Goal: Transaction & Acquisition: Book appointment/travel/reservation

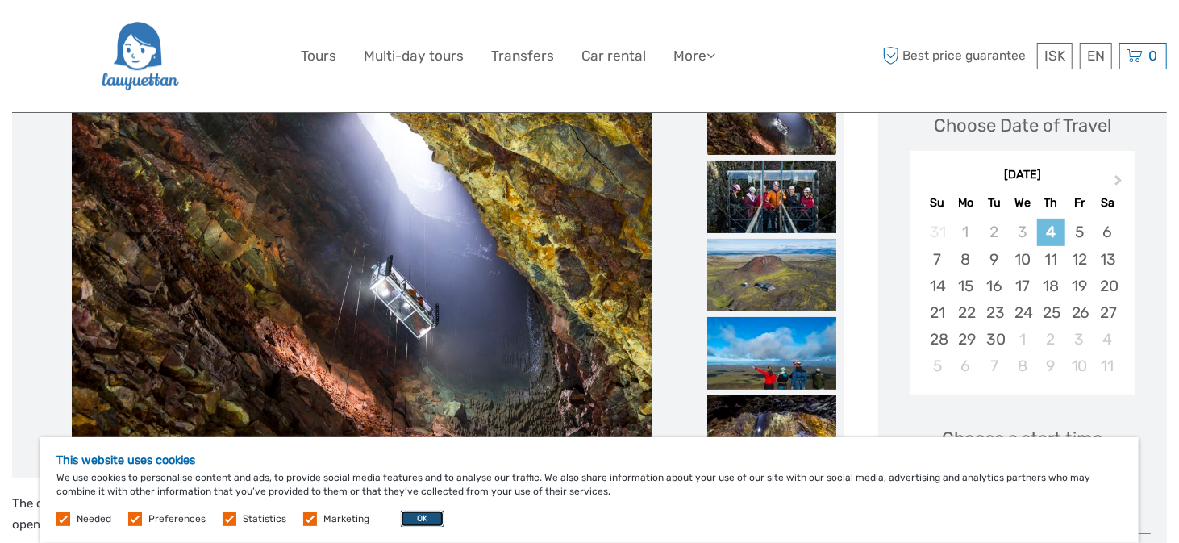
click at [423, 516] on button "OK" at bounding box center [422, 519] width 43 height 16
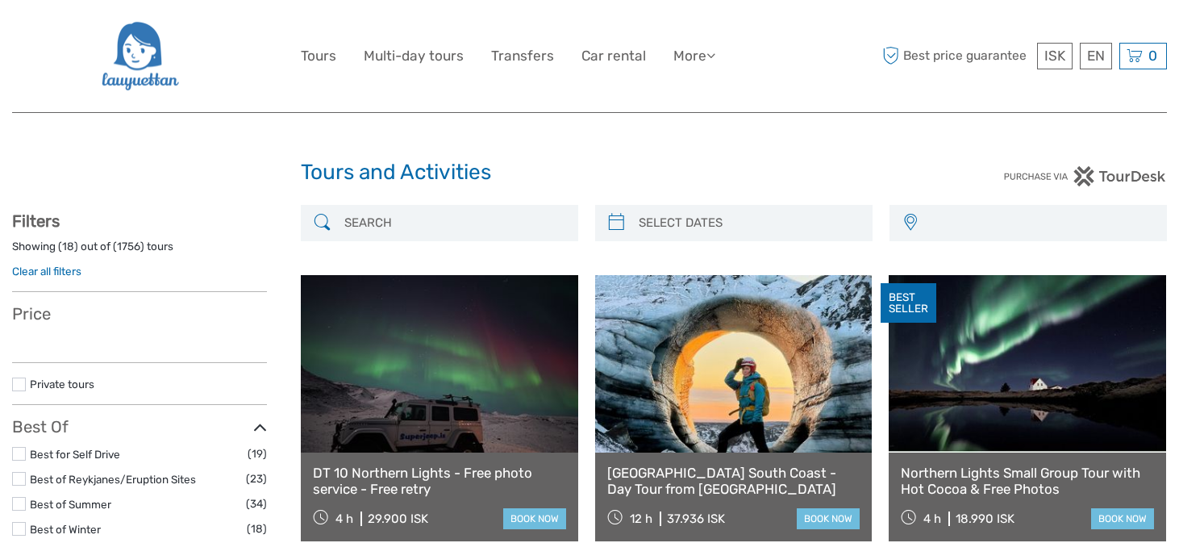
select select
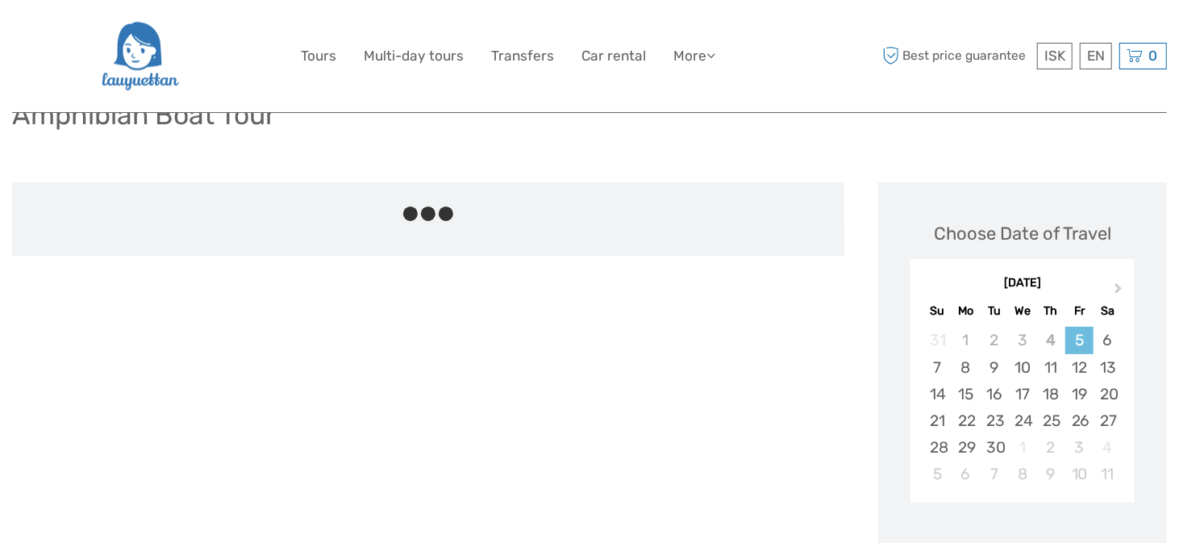
scroll to position [161, 0]
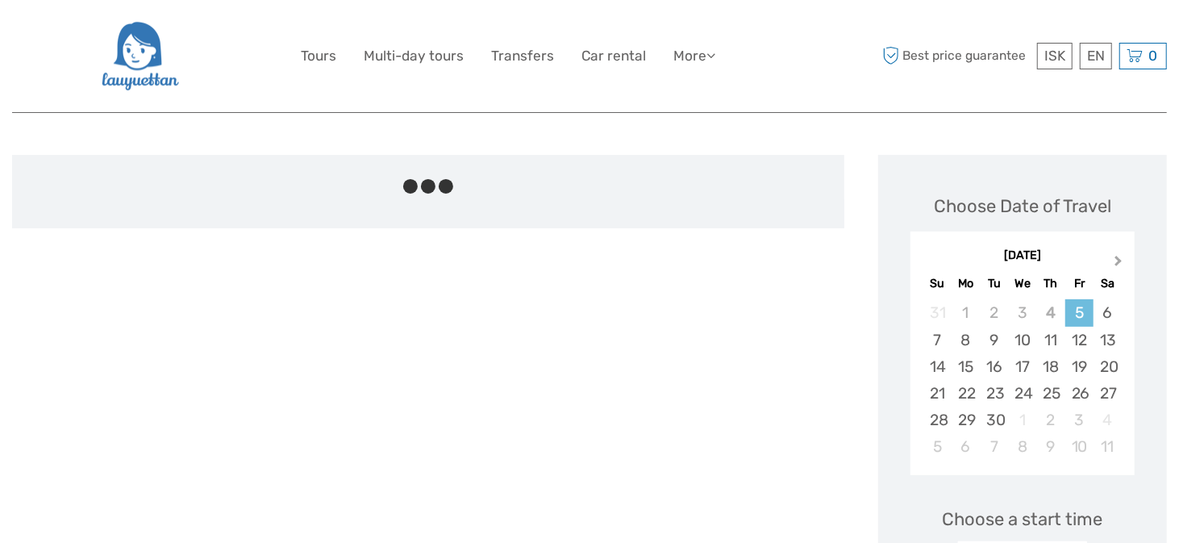
click at [1119, 257] on span "Next Month" at bounding box center [1119, 264] width 0 height 23
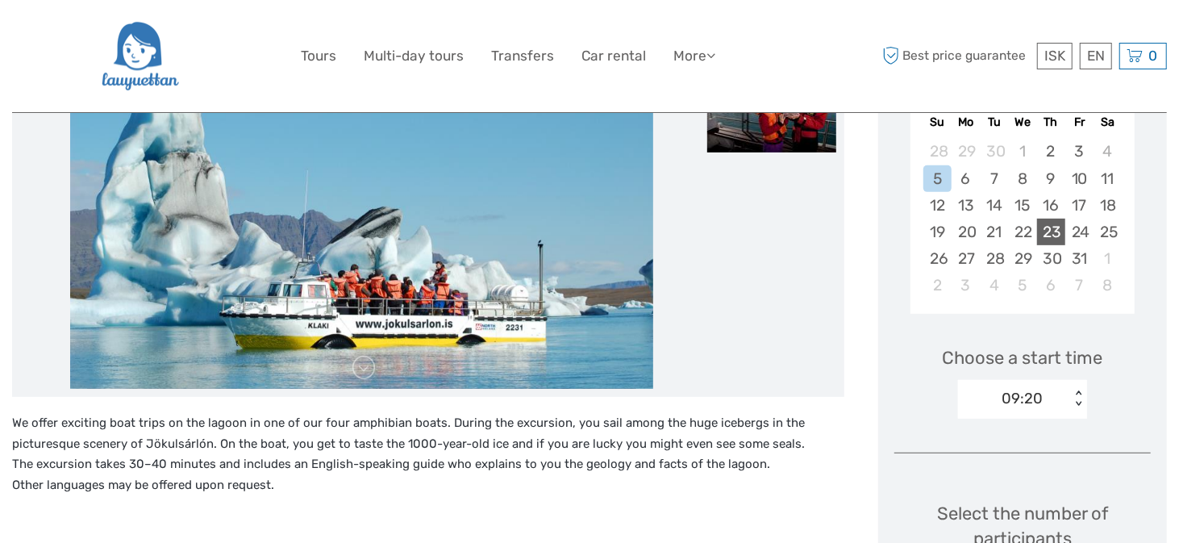
scroll to position [242, 0]
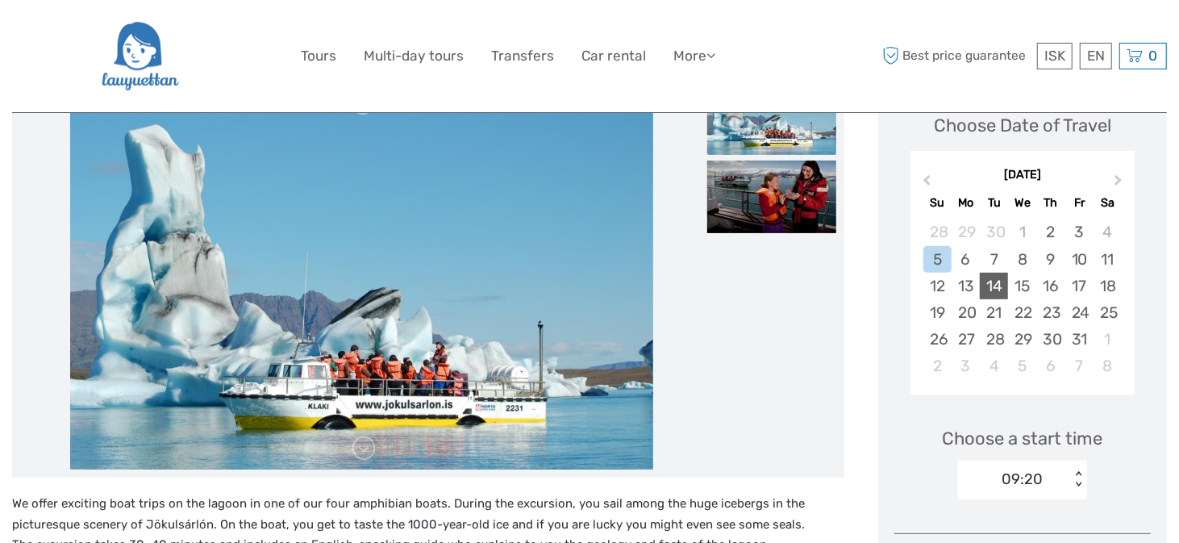
click at [1004, 280] on div "14" at bounding box center [994, 286] width 28 height 27
click at [1017, 284] on div "15" at bounding box center [1022, 286] width 28 height 27
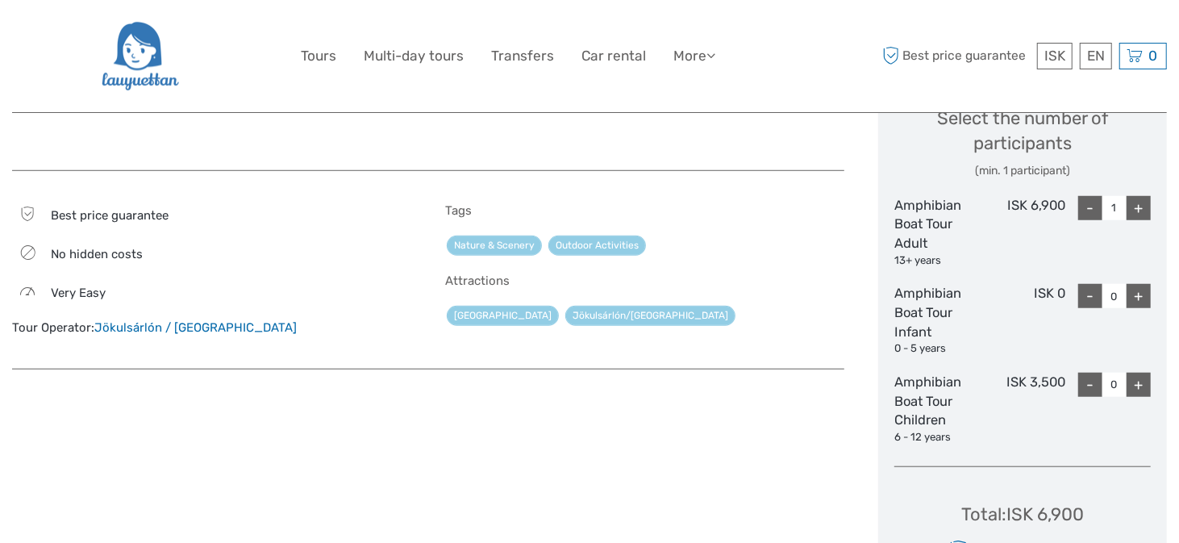
scroll to position [726, 0]
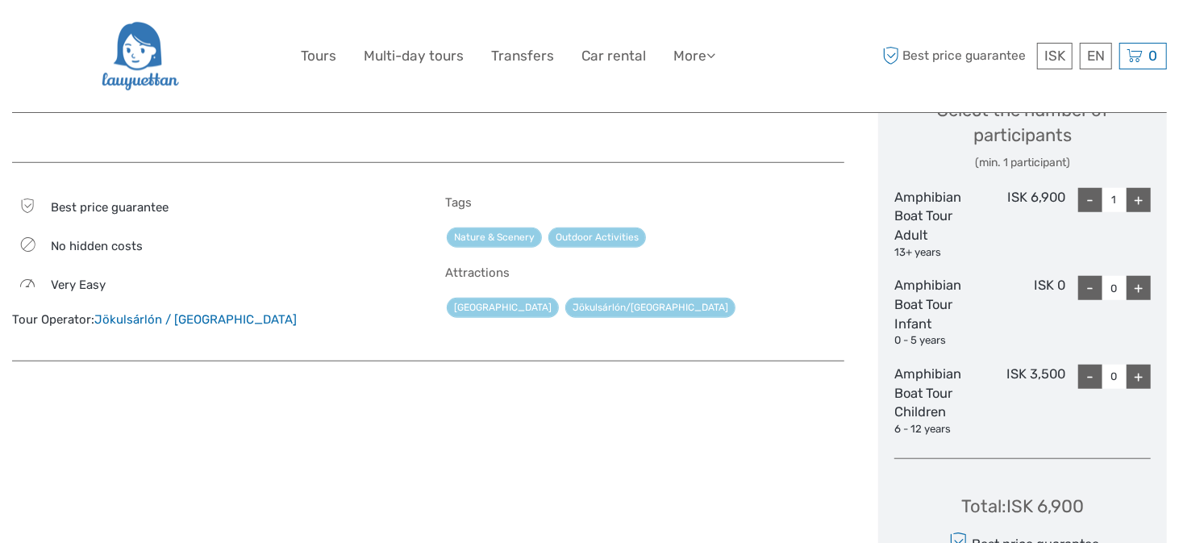
click at [1142, 202] on div "+" at bounding box center [1139, 200] width 24 height 24
type input "2"
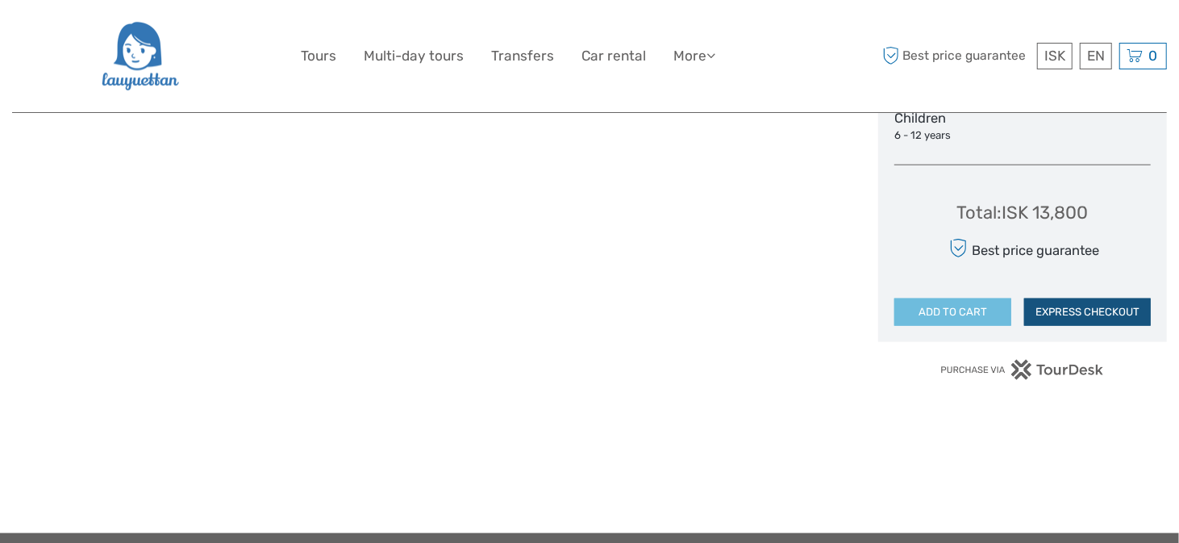
scroll to position [1049, 0]
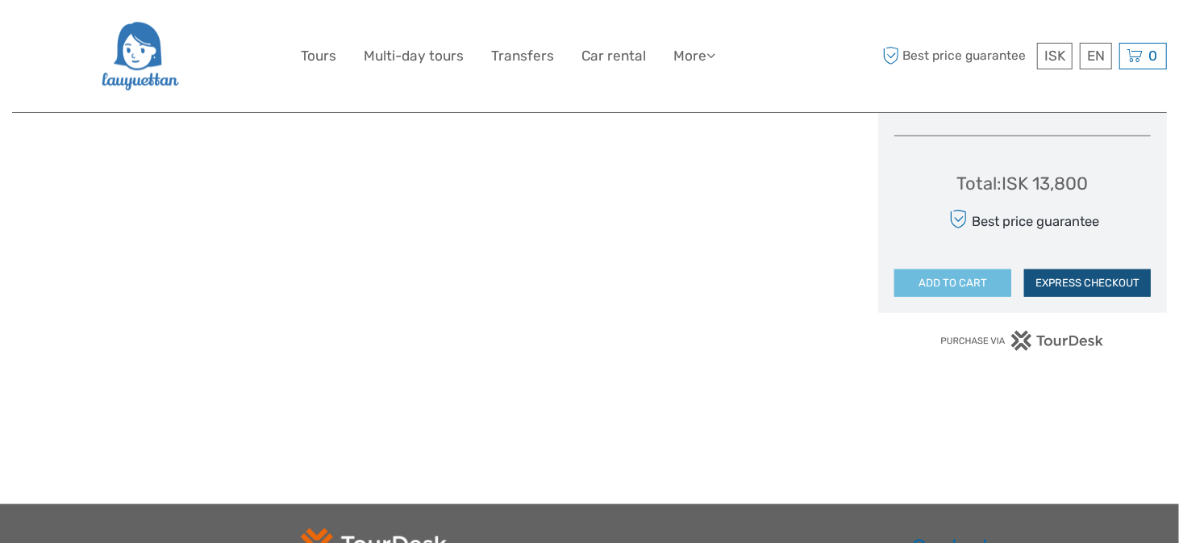
click at [1075, 282] on button "EXPRESS CHECKOUT" at bounding box center [1088, 282] width 127 height 27
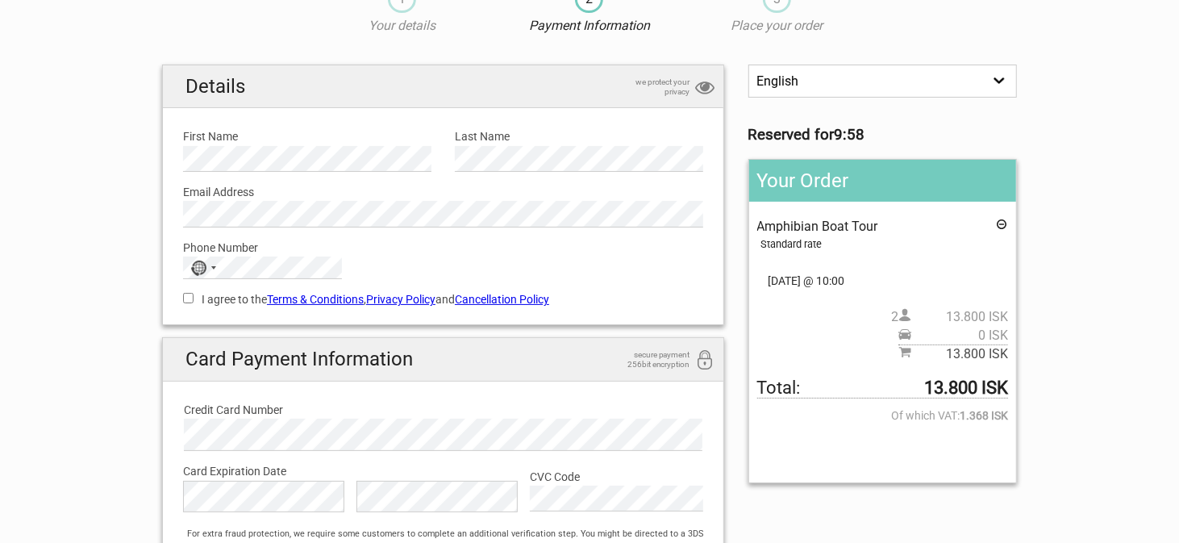
scroll to position [23, 0]
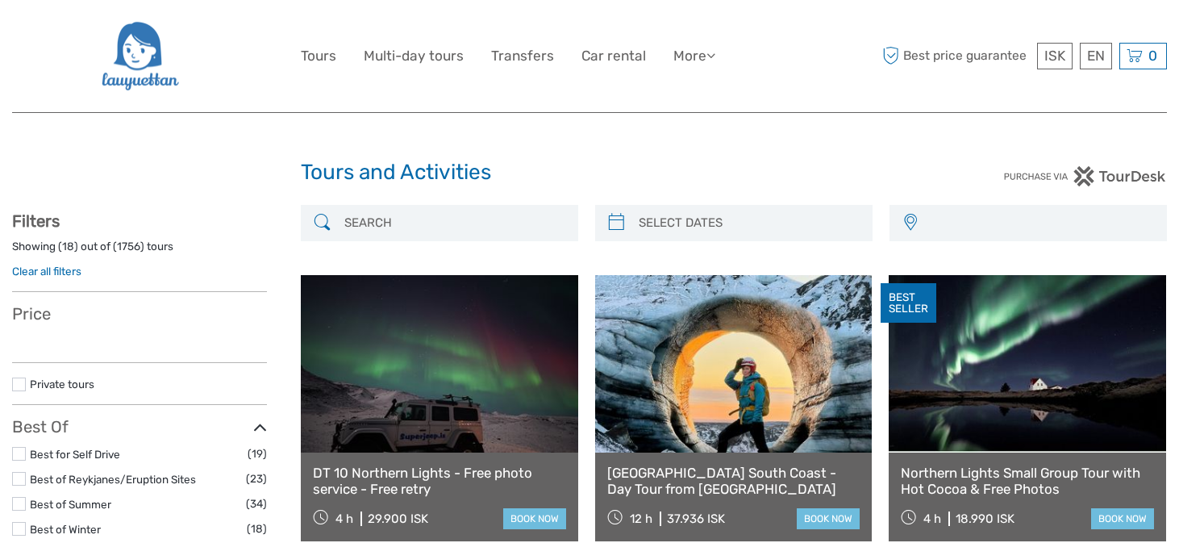
select select
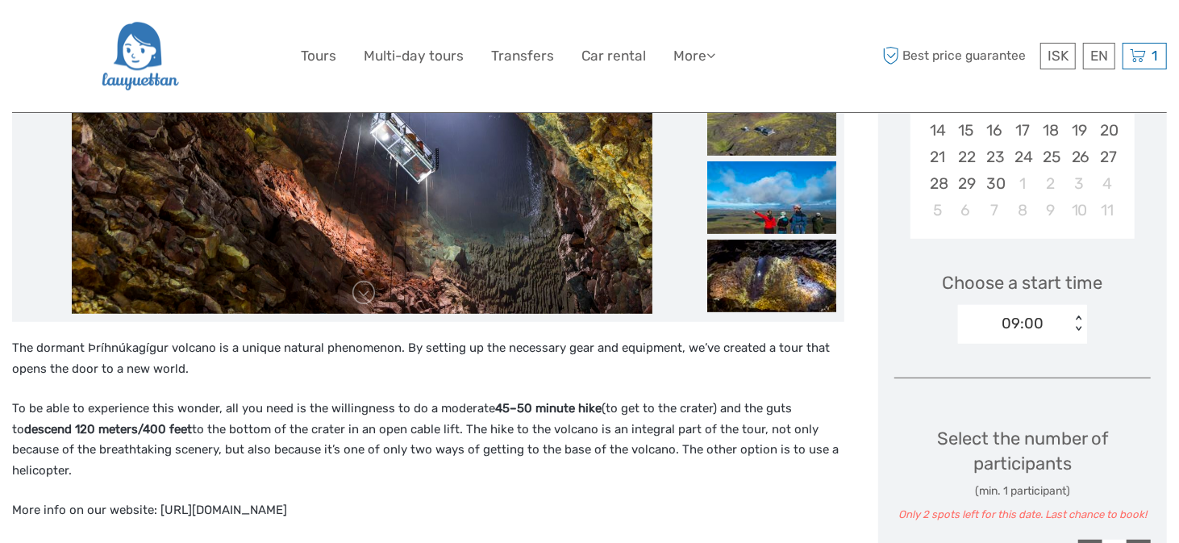
scroll to position [161, 0]
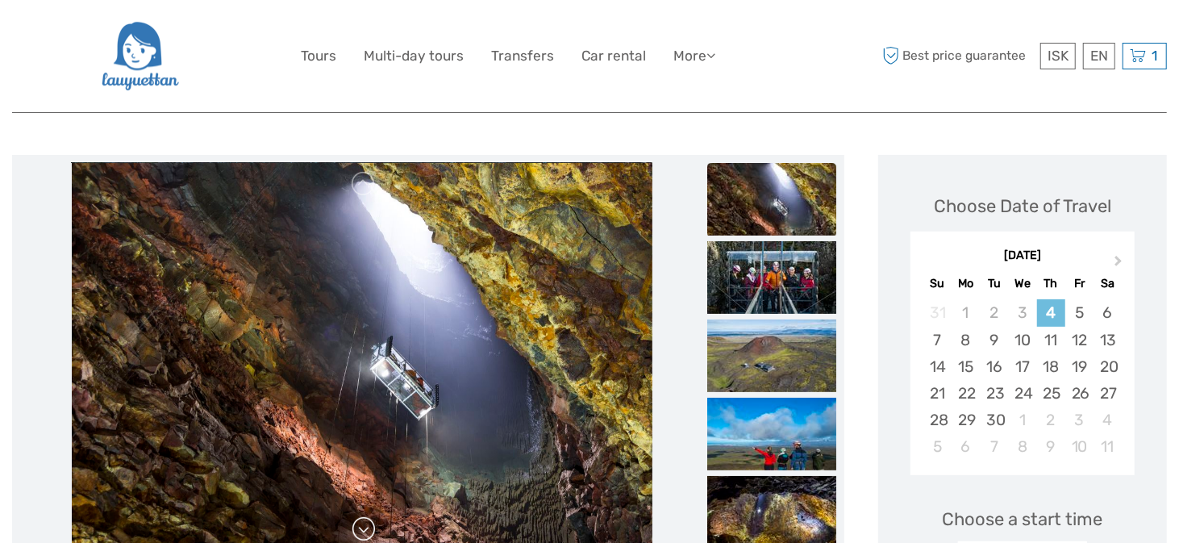
click at [371, 529] on link at bounding box center [364, 529] width 26 height 26
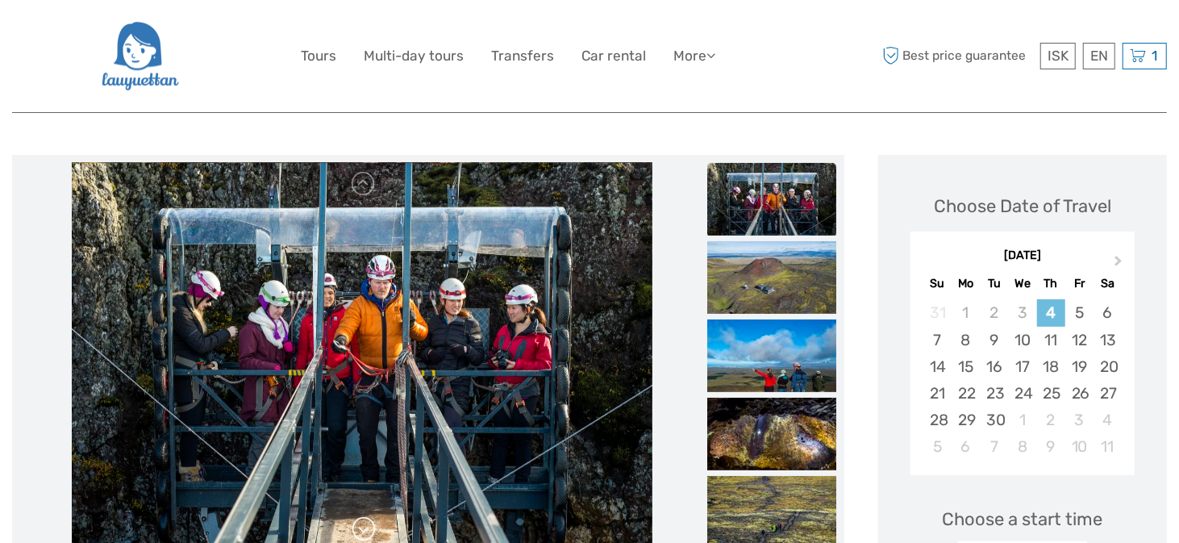
click at [371, 528] on link at bounding box center [364, 529] width 26 height 26
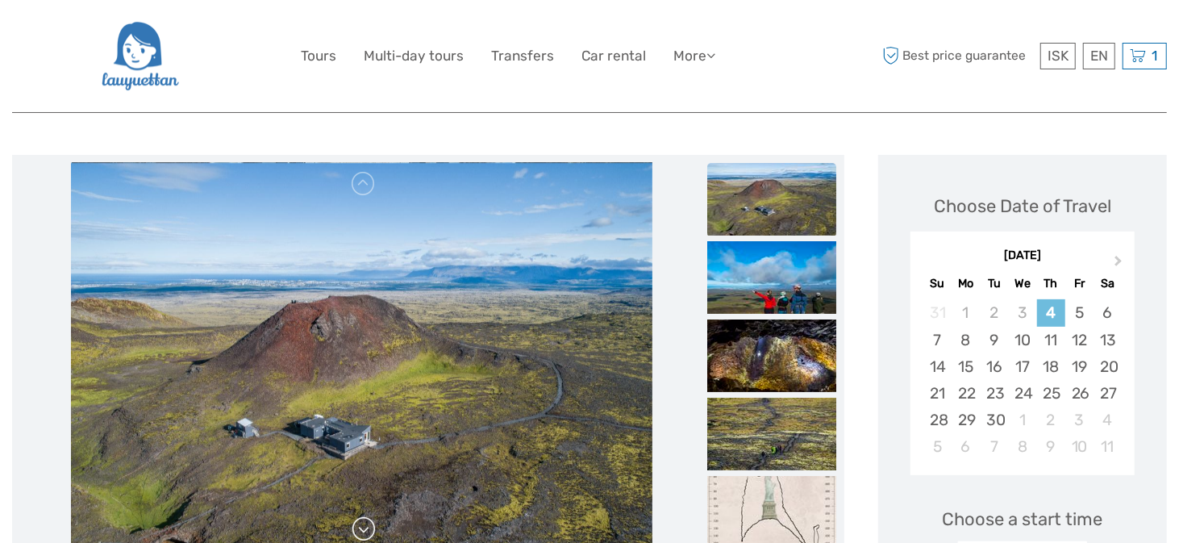
click at [371, 528] on link at bounding box center [364, 529] width 26 height 26
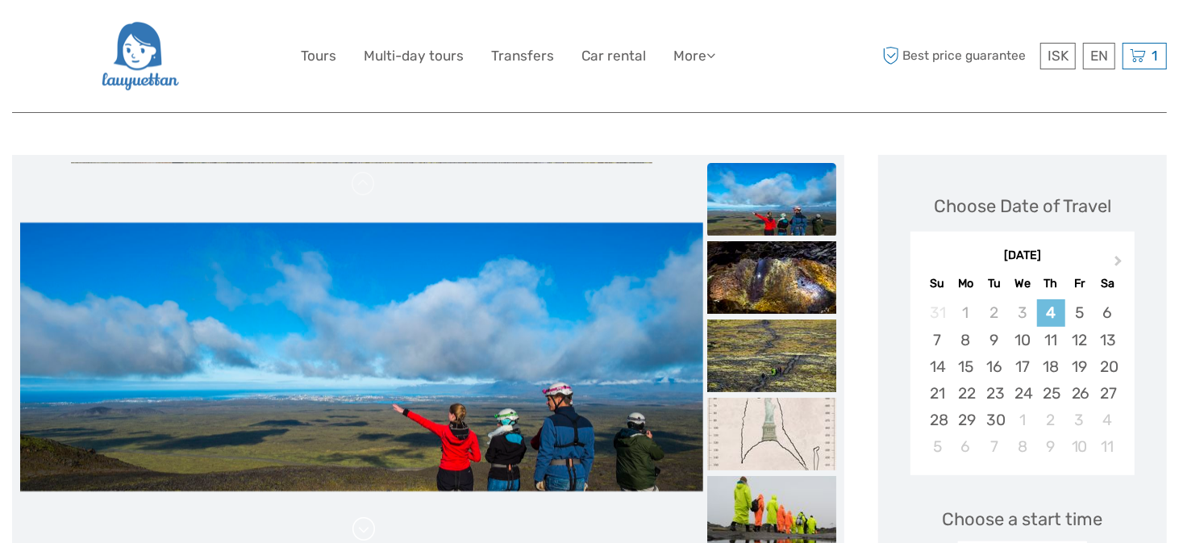
click at [371, 528] on link at bounding box center [364, 529] width 26 height 26
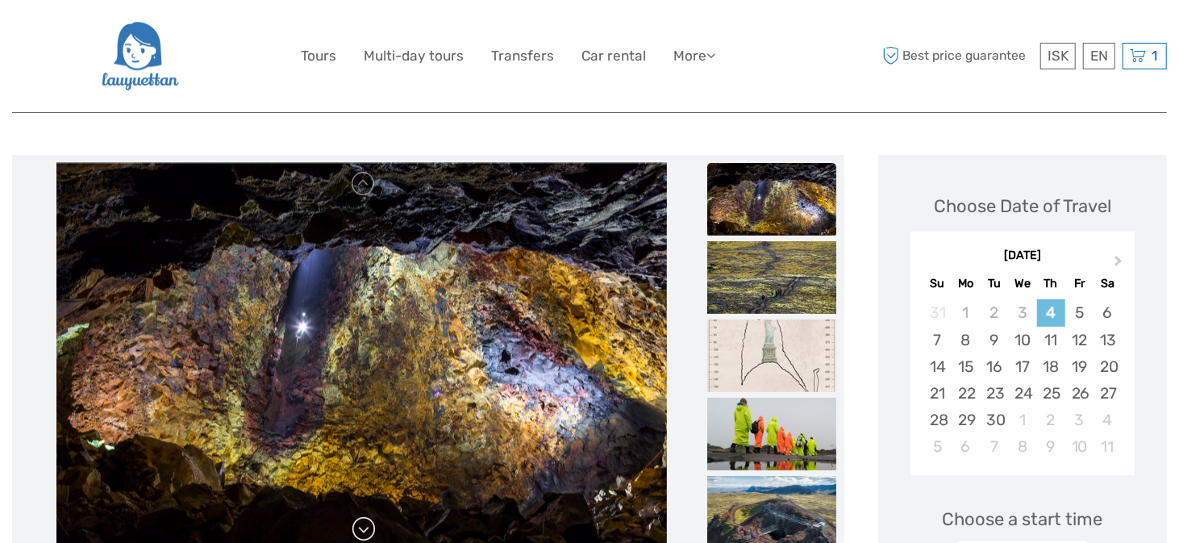
click at [371, 528] on link at bounding box center [364, 529] width 26 height 26
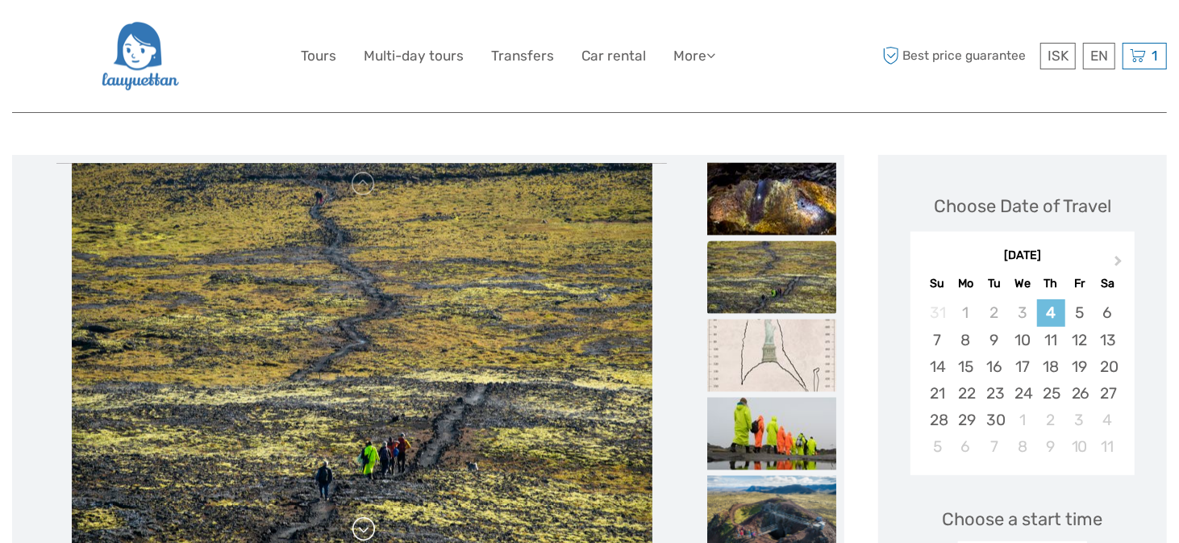
click at [371, 527] on link at bounding box center [364, 529] width 26 height 26
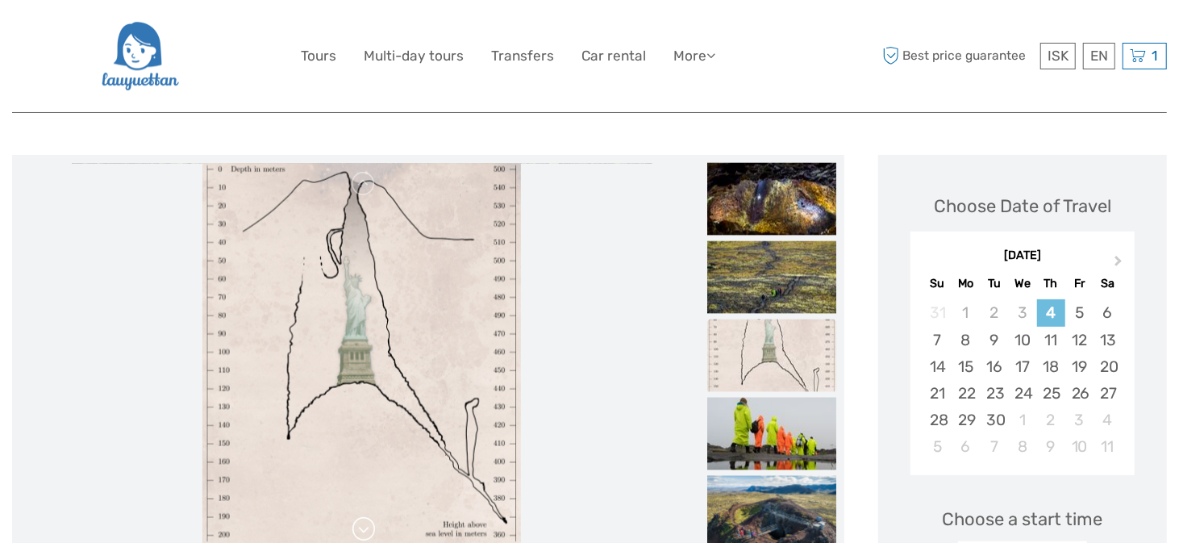
click at [371, 526] on link at bounding box center [364, 529] width 26 height 26
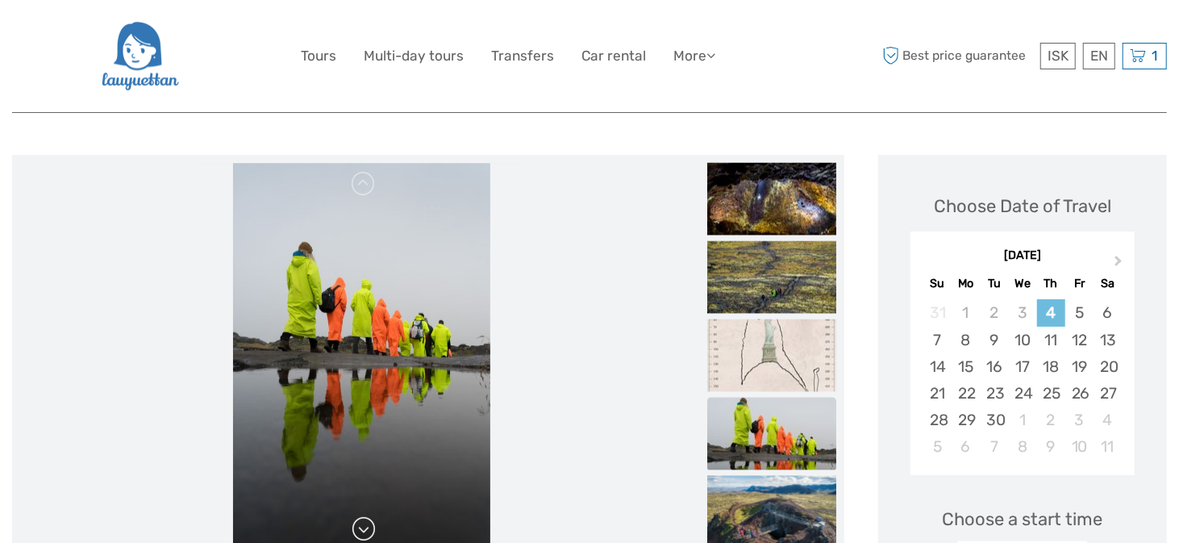
click at [371, 526] on link at bounding box center [364, 529] width 26 height 26
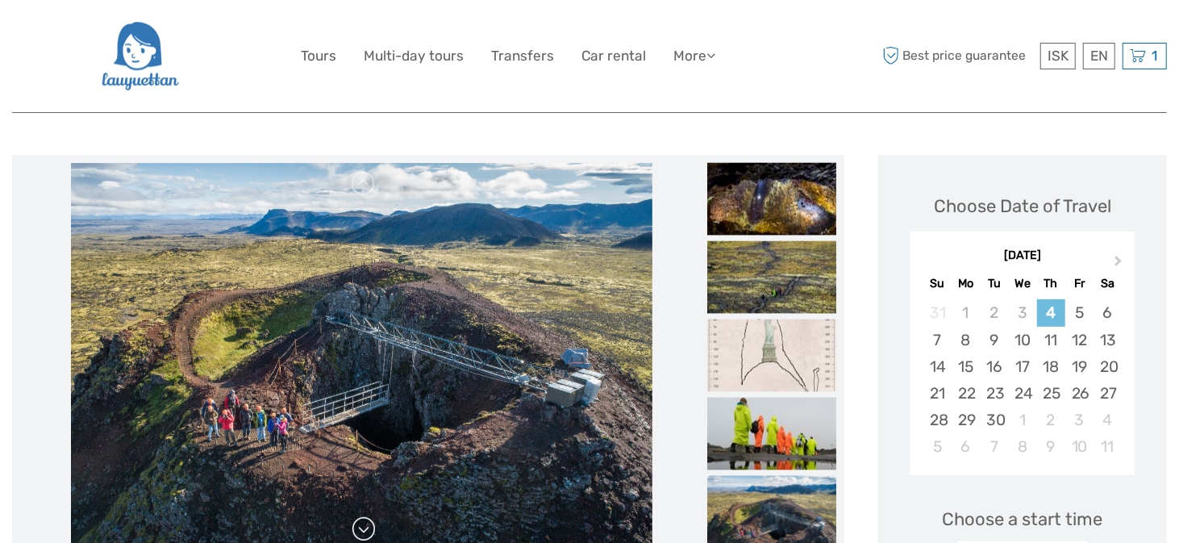
click at [371, 526] on link at bounding box center [364, 529] width 26 height 26
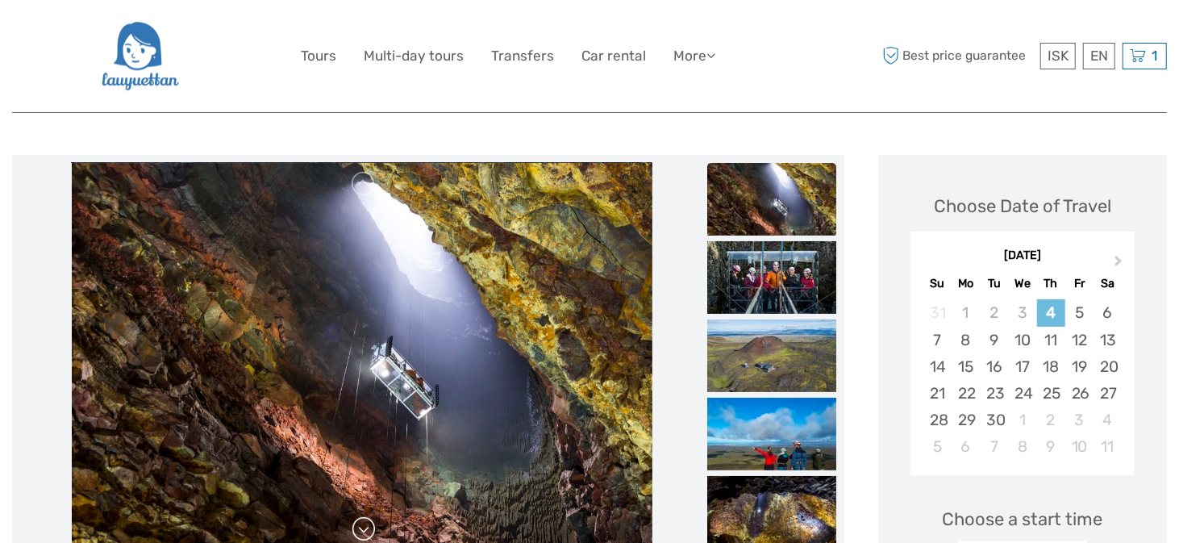
click at [371, 526] on link at bounding box center [364, 529] width 26 height 26
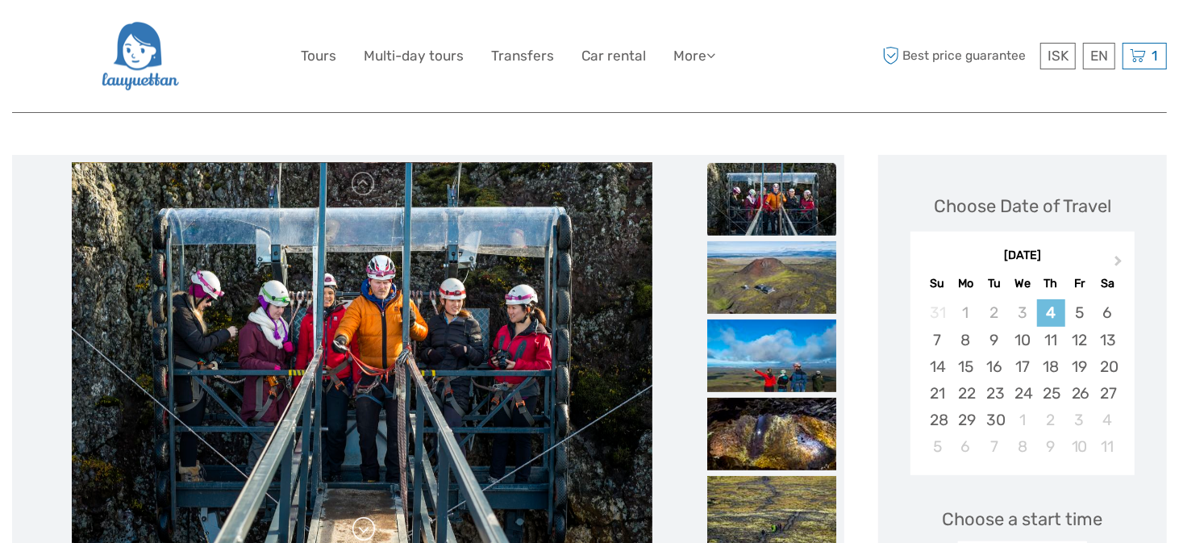
click at [371, 526] on link at bounding box center [364, 529] width 26 height 26
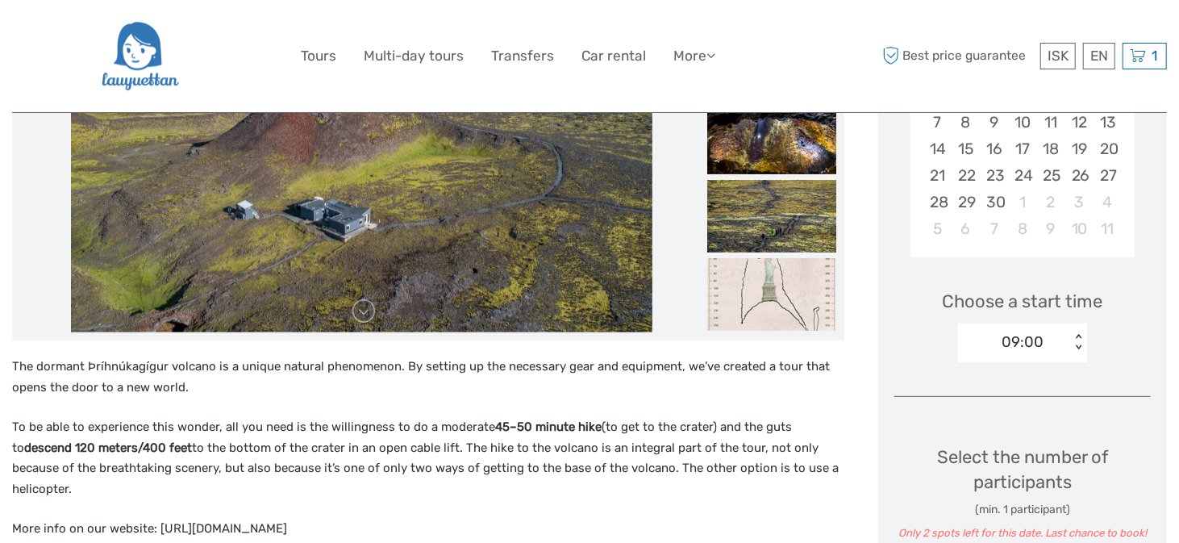
scroll to position [484, 0]
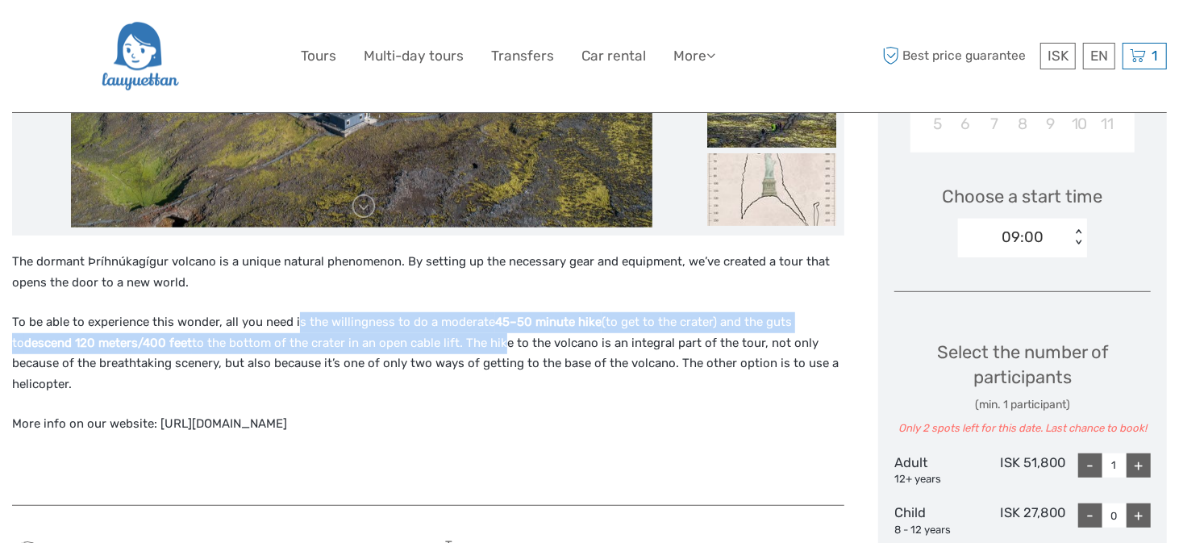
drag, startPoint x: 295, startPoint y: 324, endPoint x: 512, endPoint y: 336, distance: 217.4
click at [493, 337] on p "To be able to experience this wonder, all you need is the willingness to do a m…" at bounding box center [428, 353] width 833 height 82
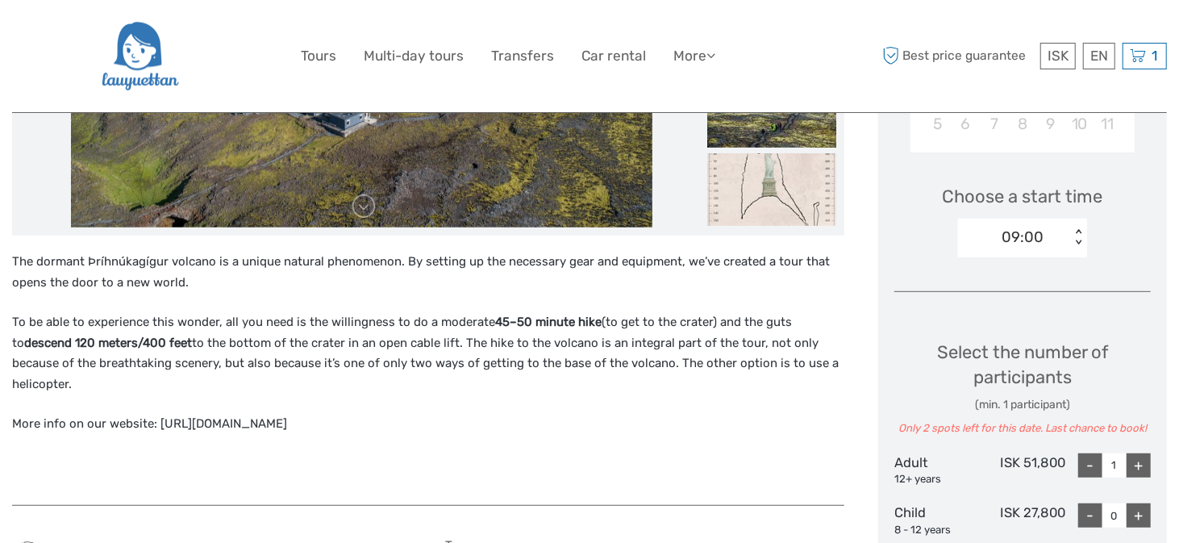
click at [513, 336] on p "To be able to experience this wonder, all you need is the willingness to do a m…" at bounding box center [428, 353] width 833 height 82
drag, startPoint x: 470, startPoint y: 319, endPoint x: 656, endPoint y: 326, distance: 185.7
click at [656, 326] on p "To be able to experience this wonder, all you need is the willingness to do a m…" at bounding box center [428, 353] width 833 height 82
click at [691, 326] on p "To be able to experience this wonder, all you need is the willingness to do a m…" at bounding box center [428, 353] width 833 height 82
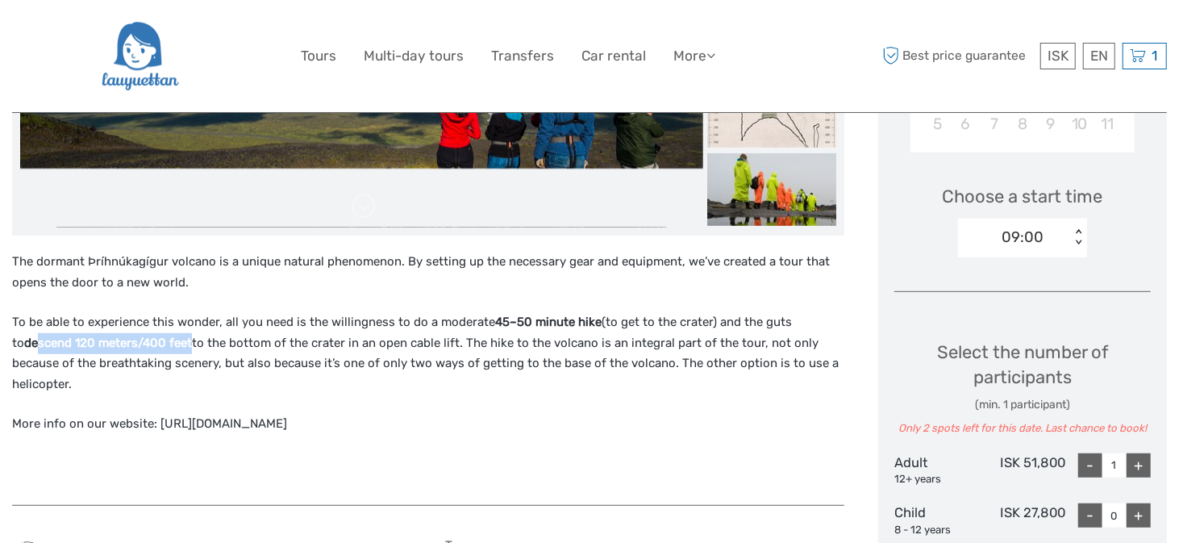
drag, startPoint x: 28, startPoint y: 346, endPoint x: 218, endPoint y: 349, distance: 189.6
click at [186, 351] on p "To be able to experience this wonder, all you need is the willingness to do a m…" at bounding box center [428, 353] width 833 height 82
drag, startPoint x: 232, startPoint y: 349, endPoint x: 258, endPoint y: 340, distance: 27.6
click at [233, 349] on p "To be able to experience this wonder, all you need is the willingness to do a m…" at bounding box center [428, 353] width 833 height 82
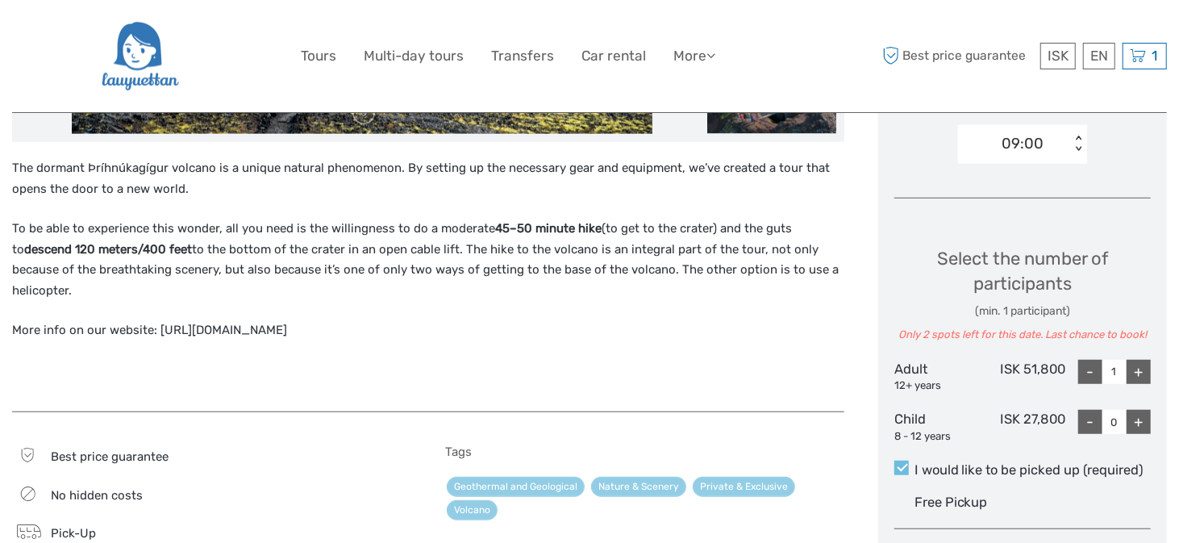
scroll to position [645, 0]
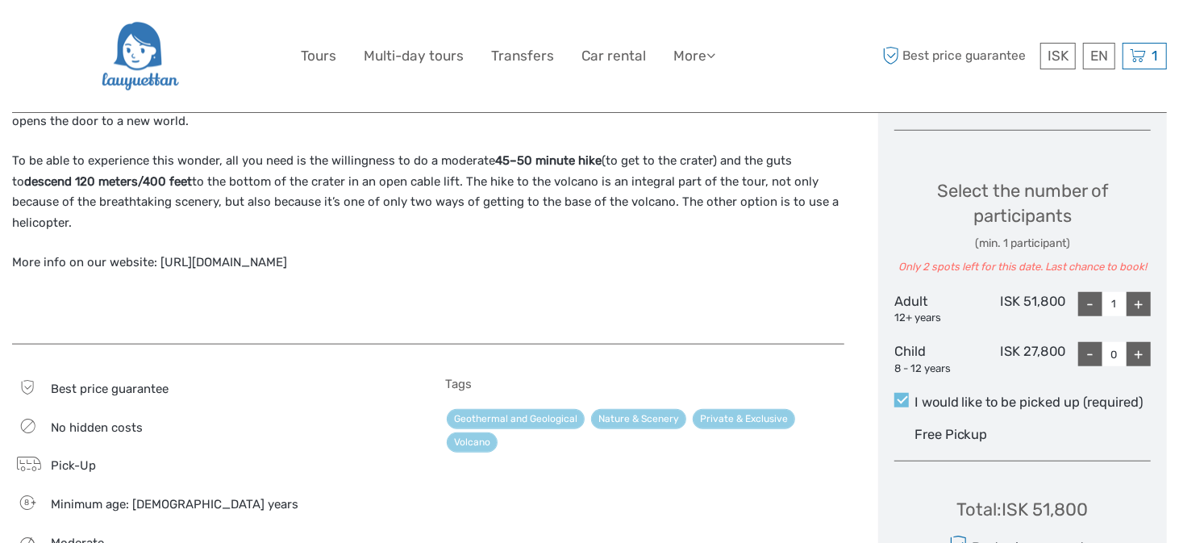
drag, startPoint x: 1004, startPoint y: 303, endPoint x: 1064, endPoint y: 303, distance: 60.5
click at [1064, 303] on div "ISK 51,800" at bounding box center [1023, 309] width 86 height 34
copy div "ISK 51,800"
click at [28, 317] on div "The dormant Þríhnúkagígur volcano is a unique natural phenomenon. By setting up…" at bounding box center [428, 208] width 833 height 236
